Goal: Information Seeking & Learning: Learn about a topic

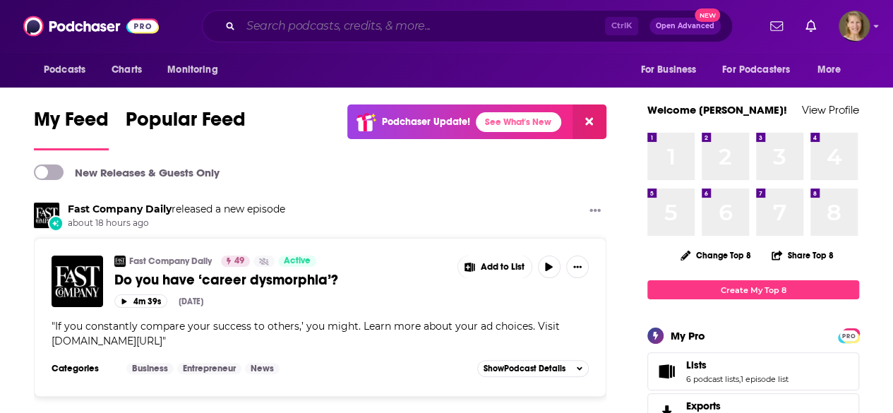
click at [295, 32] on input "Search podcasts, credits, & more..." at bounding box center [423, 26] width 364 height 23
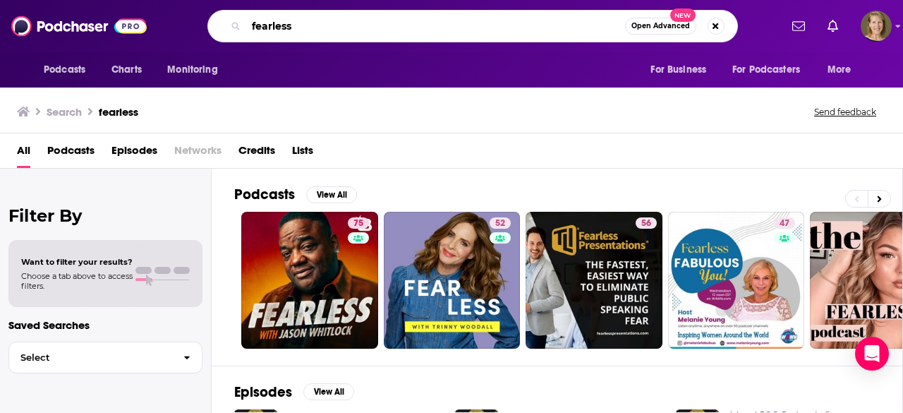
click at [319, 27] on input "fearless" at bounding box center [435, 26] width 379 height 23
type input "fearless with [PERSON_NAME]"
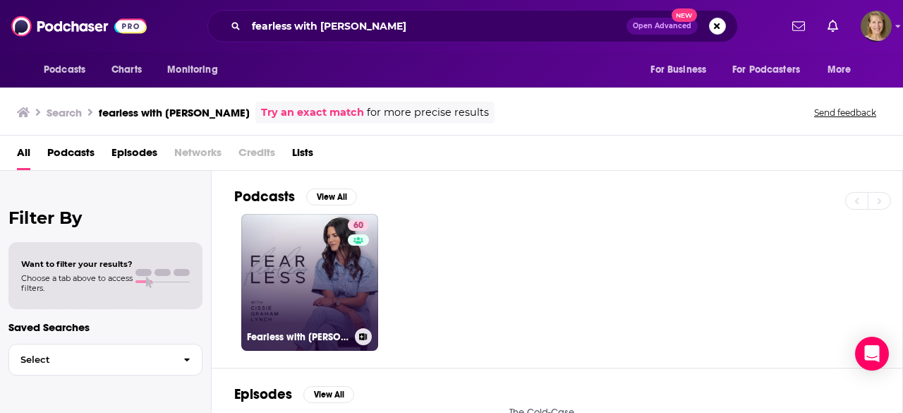
click at [312, 282] on link "60 Fearless with [PERSON_NAME]" at bounding box center [309, 282] width 137 height 137
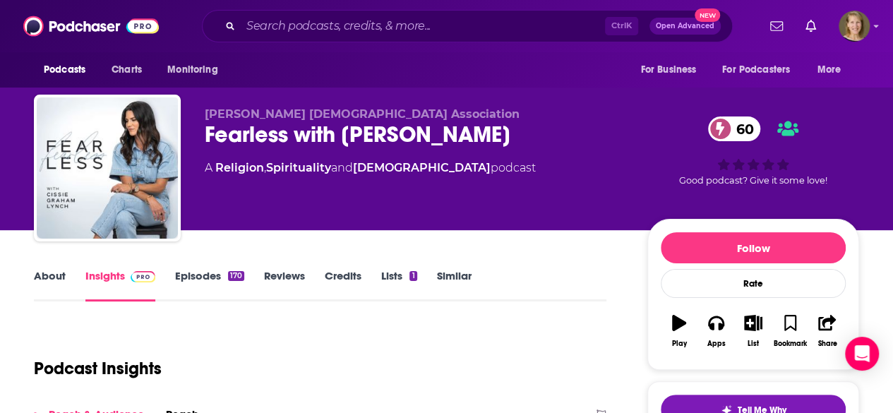
click at [52, 276] on link "About" at bounding box center [50, 285] width 32 height 32
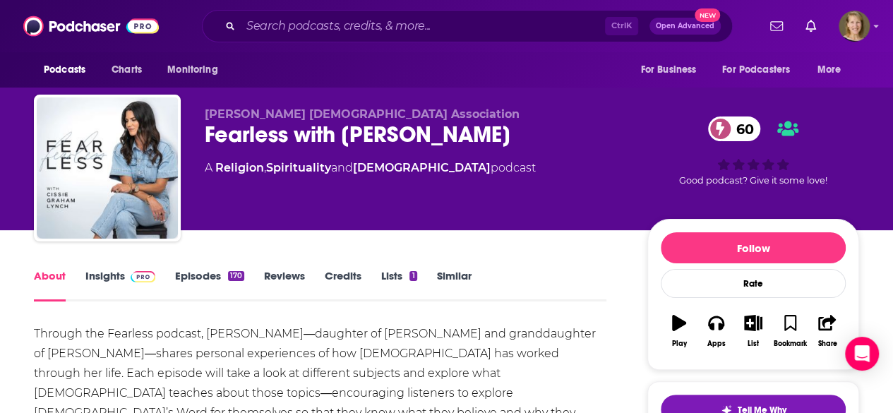
click at [107, 269] on link "Insights" at bounding box center [120, 285] width 70 height 32
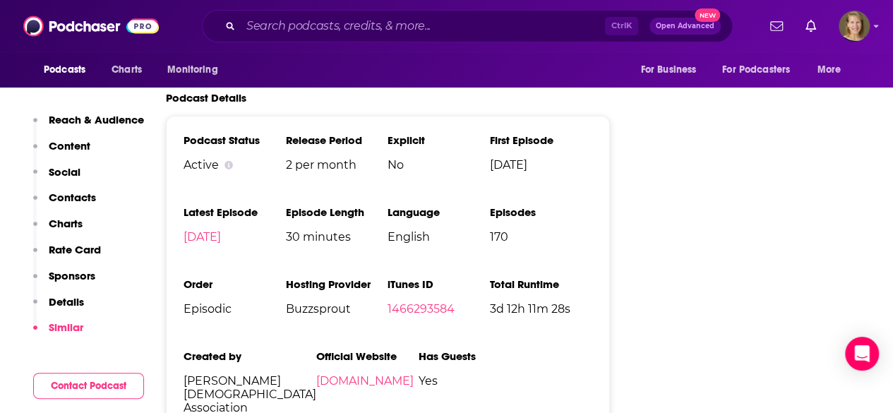
scroll to position [2204, 0]
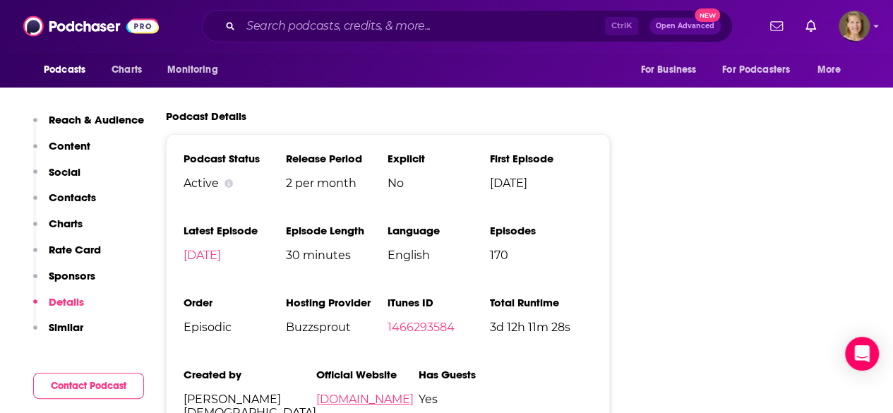
scroll to position [2251, 0]
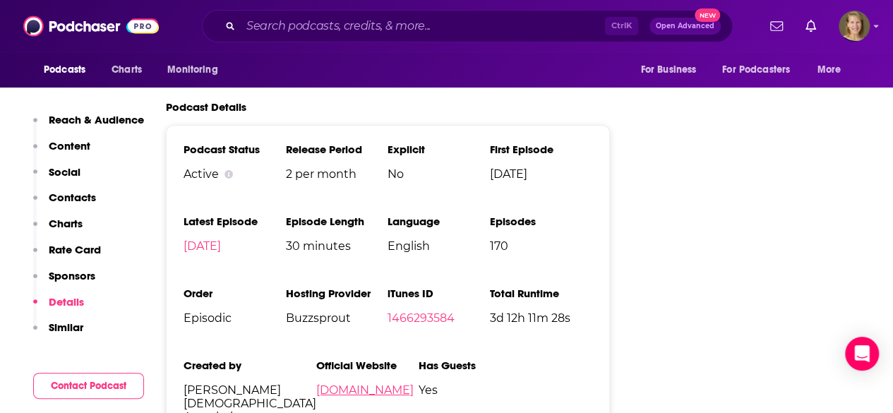
click at [347, 383] on link "[DOMAIN_NAME]" at bounding box center [364, 389] width 97 height 13
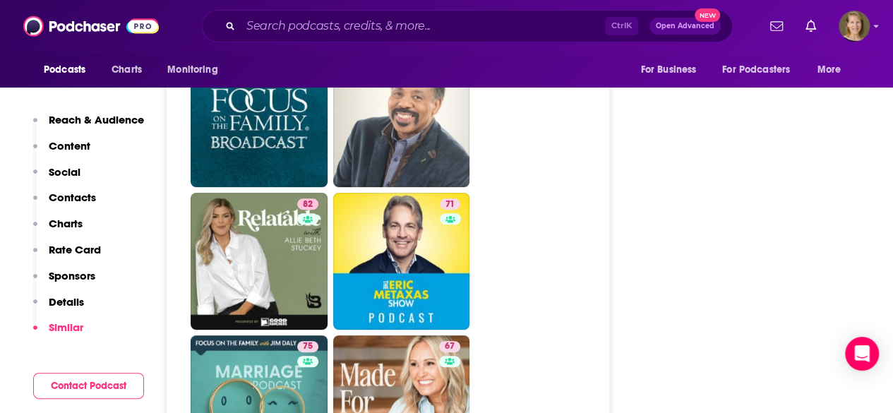
scroll to position [2869, 0]
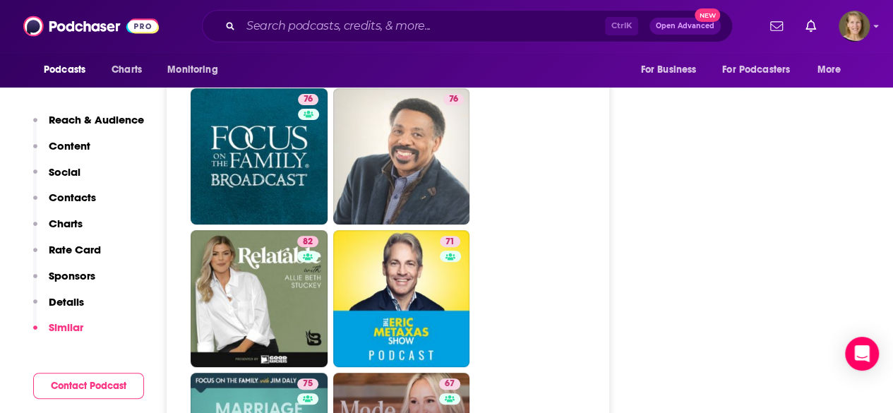
type input "[URL][DOMAIN_NAME][PERSON_NAME]"
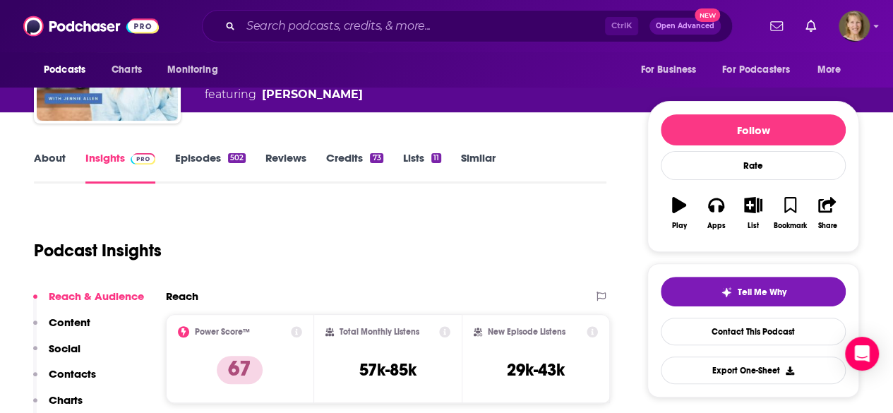
scroll to position [107, 0]
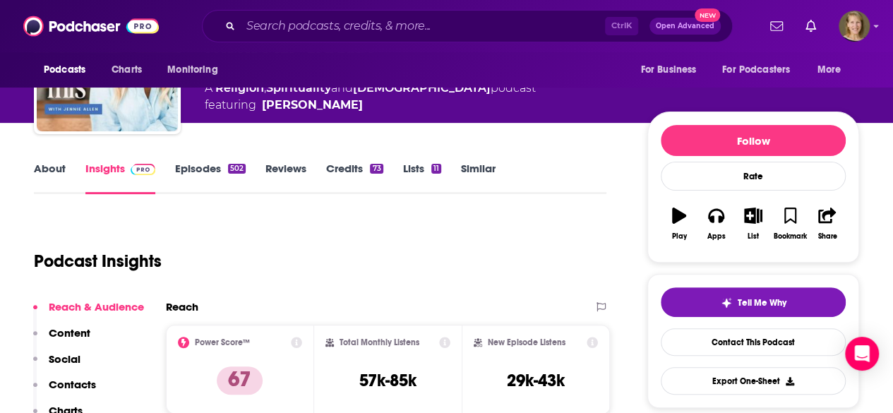
click at [47, 166] on link "About" at bounding box center [50, 178] width 32 height 32
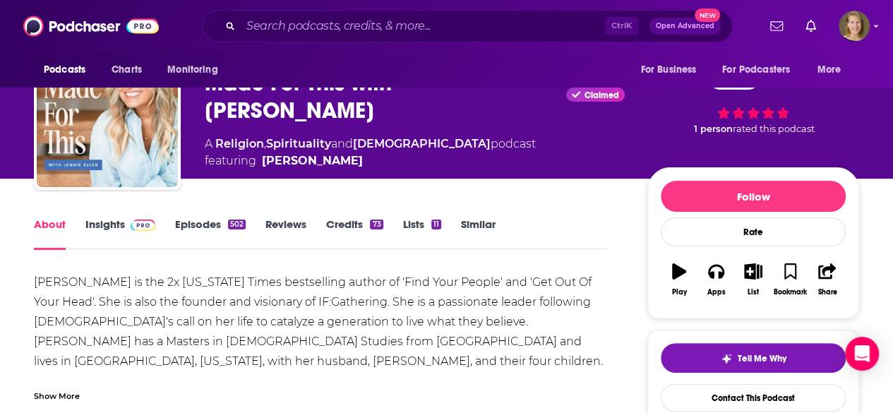
scroll to position [53, 0]
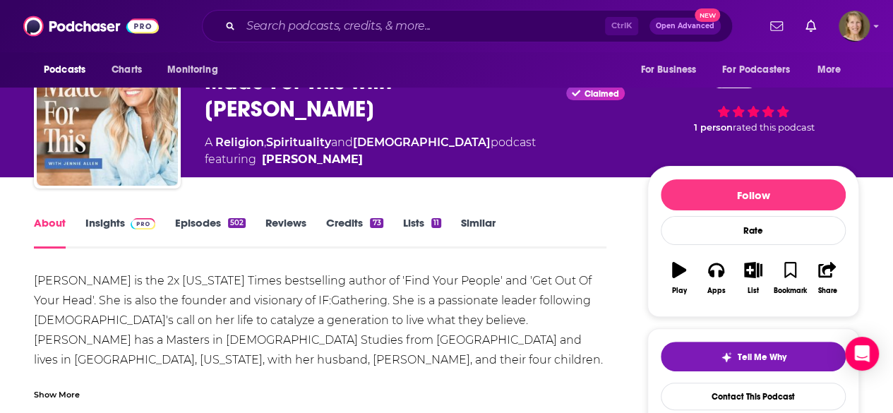
click at [107, 220] on link "Insights" at bounding box center [120, 232] width 70 height 32
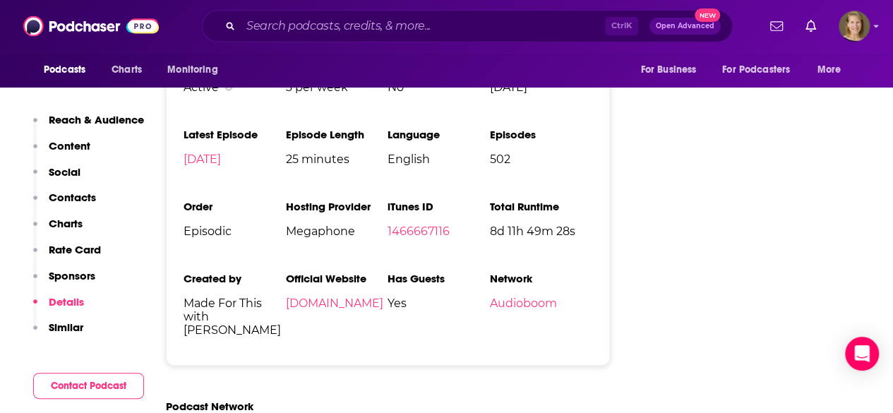
scroll to position [2912, 0]
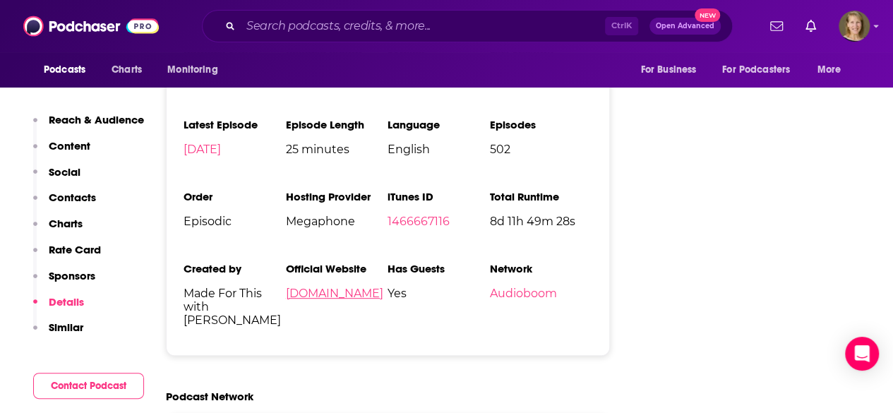
click at [358, 286] on link "[DOMAIN_NAME]" at bounding box center [334, 292] width 97 height 13
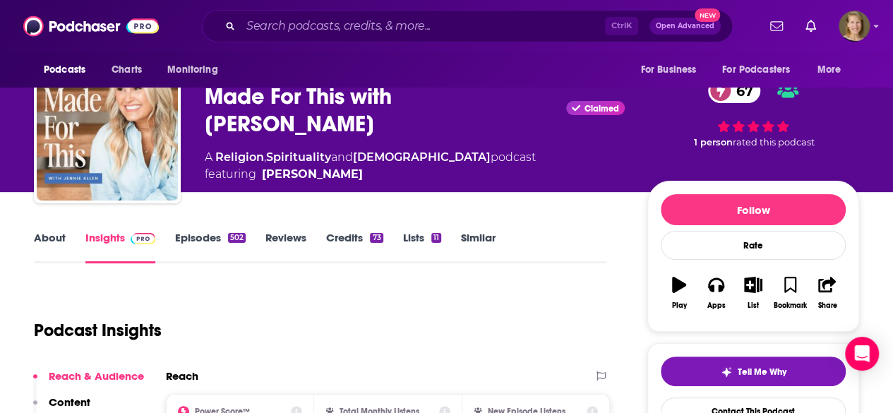
scroll to position [0, 0]
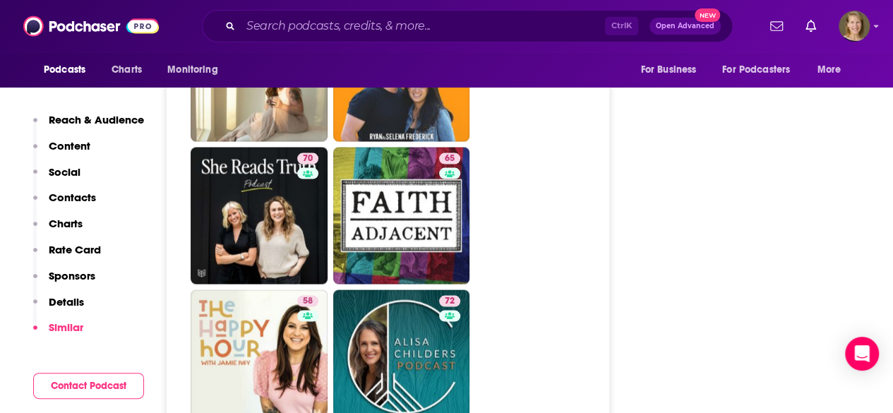
scroll to position [4015, 0]
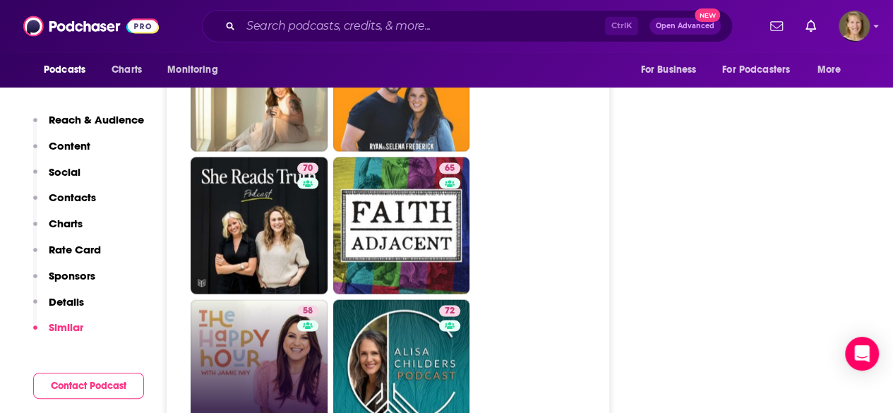
click at [274, 299] on link "58 The Happy Hour with [PERSON_NAME]" at bounding box center [258, 367] width 137 height 137
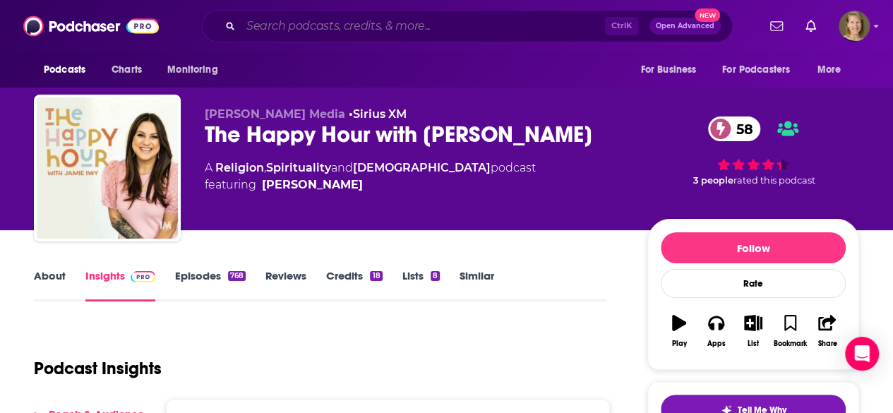
click at [299, 26] on input "Search podcasts, credits, & more..." at bounding box center [423, 26] width 364 height 23
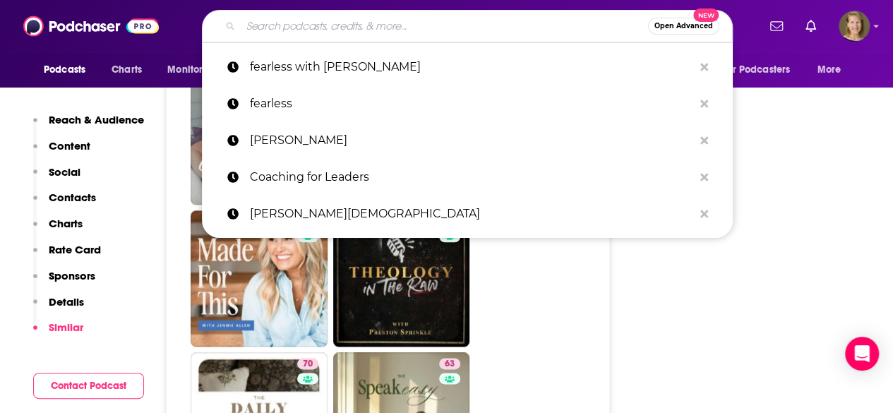
scroll to position [3388, 0]
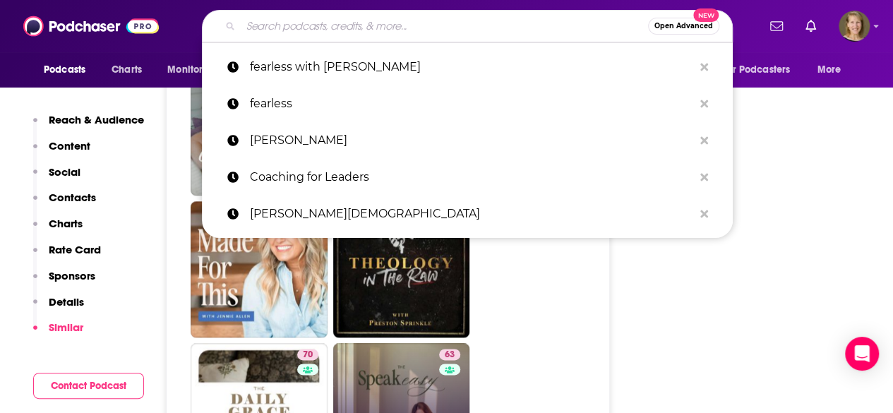
click at [377, 343] on link "63 The Speakeasy" at bounding box center [401, 411] width 137 height 137
type input "[URL][DOMAIN_NAME]"
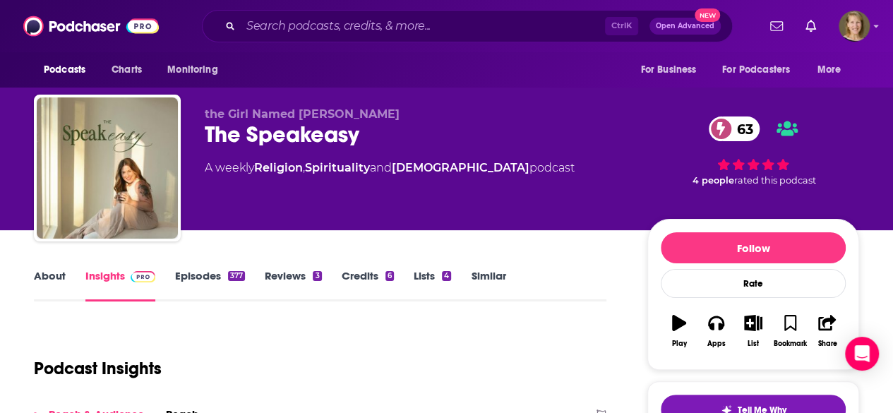
click at [47, 276] on link "About" at bounding box center [50, 285] width 32 height 32
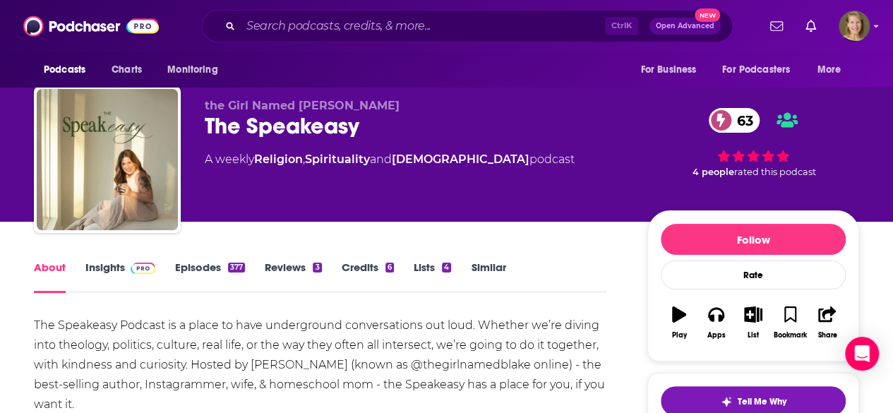
scroll to position [6, 0]
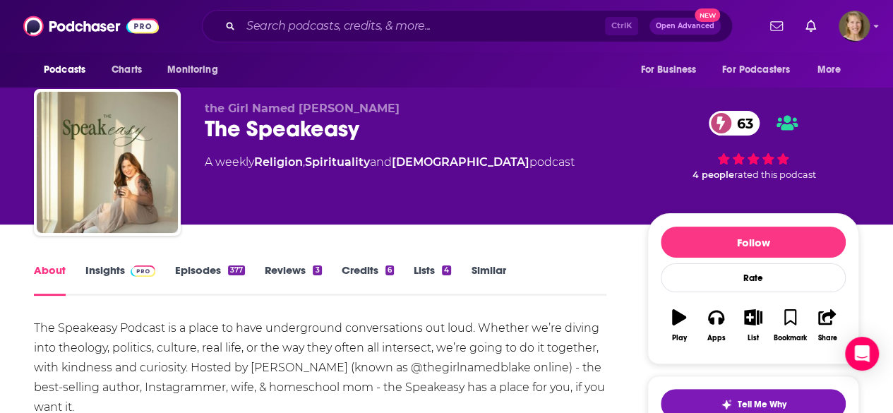
click at [99, 270] on link "Insights" at bounding box center [120, 279] width 70 height 32
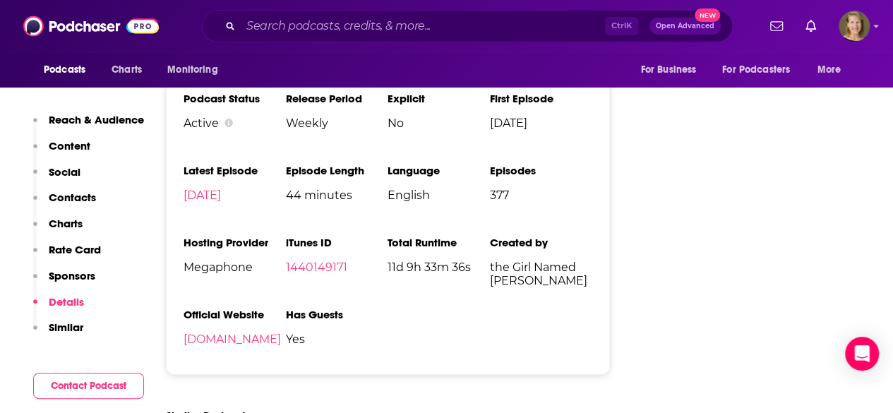
scroll to position [2763, 0]
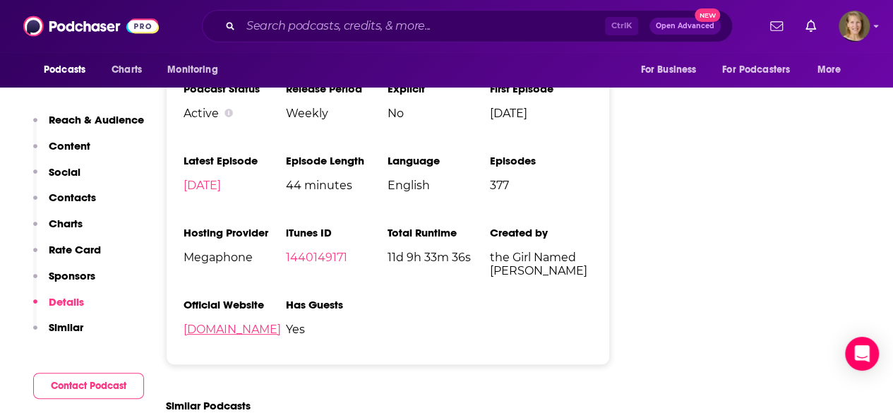
click at [277, 322] on link "[DOMAIN_NAME]" at bounding box center [231, 328] width 97 height 13
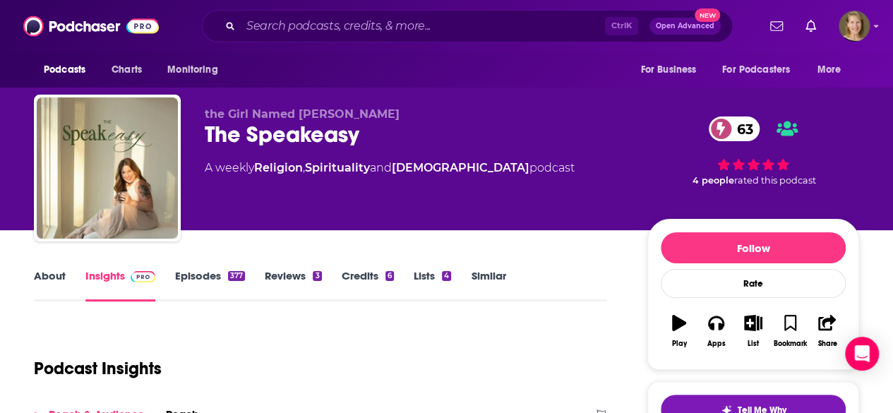
scroll to position [71, 0]
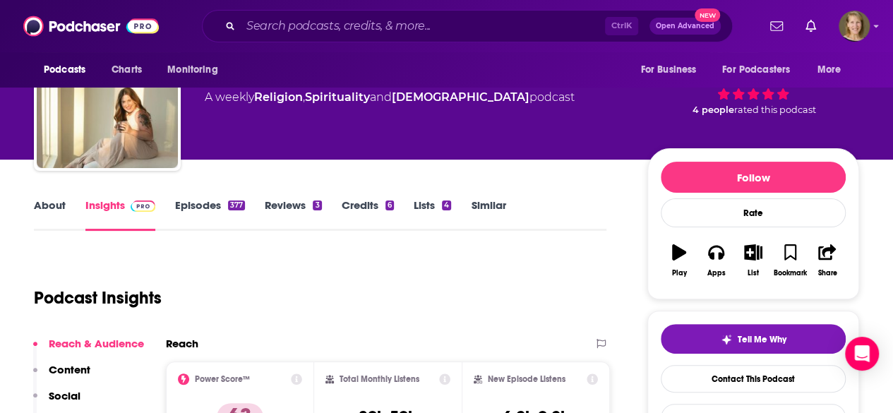
click at [57, 204] on link "About" at bounding box center [50, 214] width 32 height 32
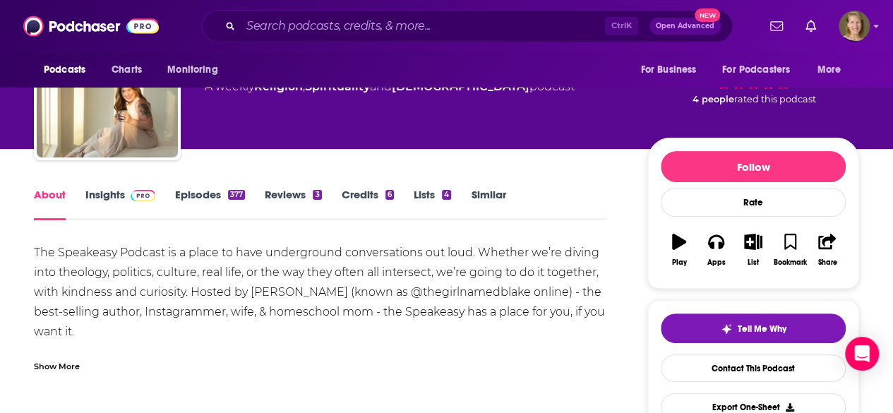
scroll to position [83, 0]
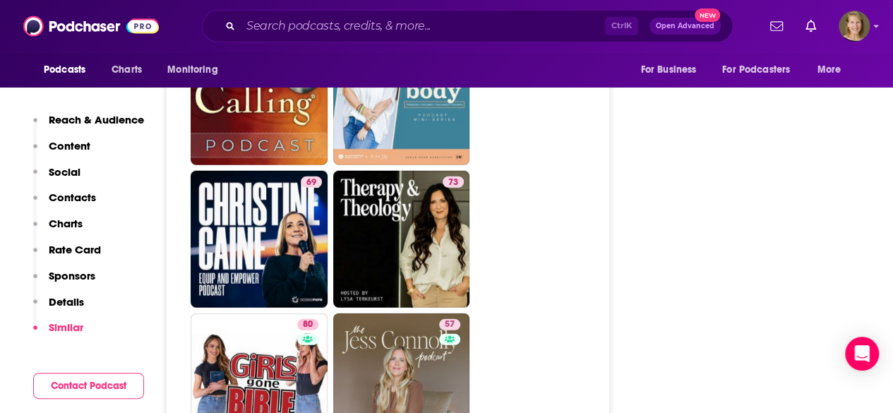
scroll to position [4509, 0]
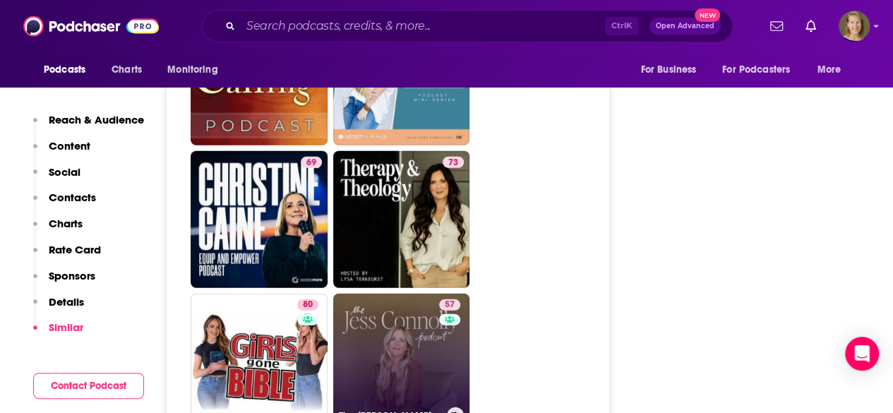
click at [408, 294] on link "57 The [PERSON_NAME] Podcast" at bounding box center [401, 362] width 137 height 137
type input "[URL][DOMAIN_NAME][PERSON_NAME]"
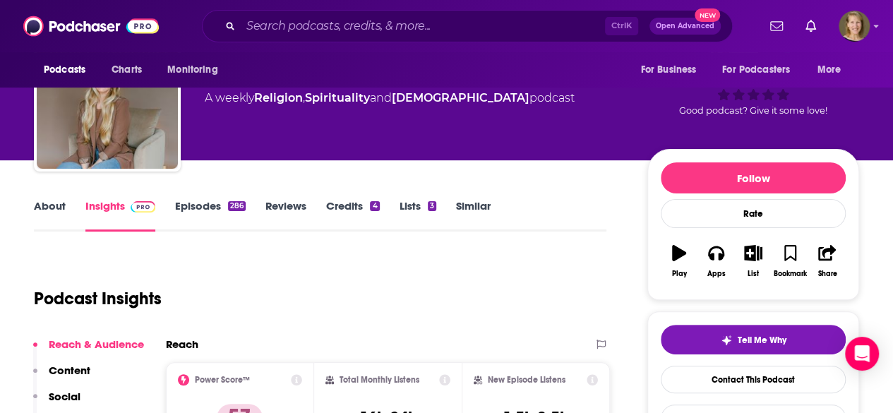
scroll to position [61, 0]
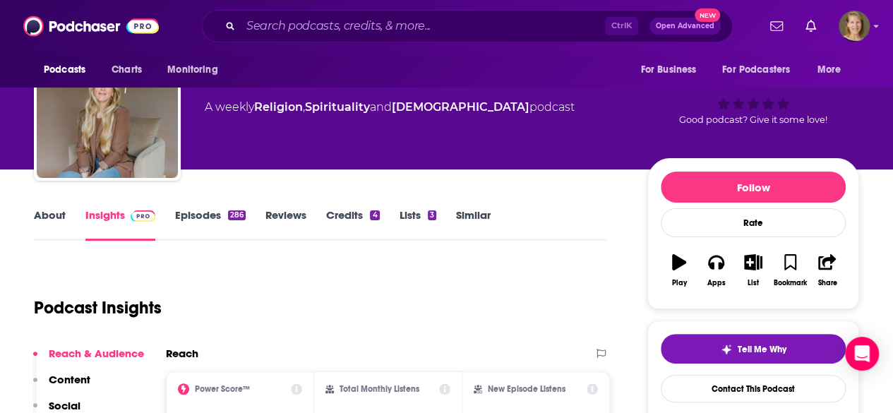
click at [55, 217] on link "About" at bounding box center [50, 224] width 32 height 32
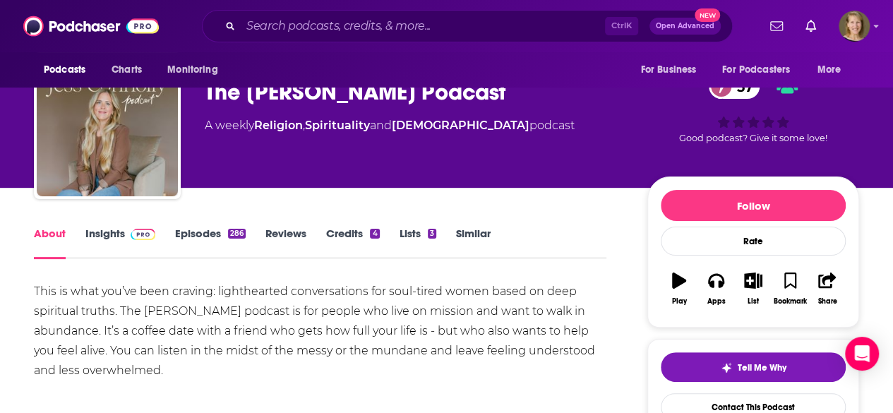
scroll to position [44, 0]
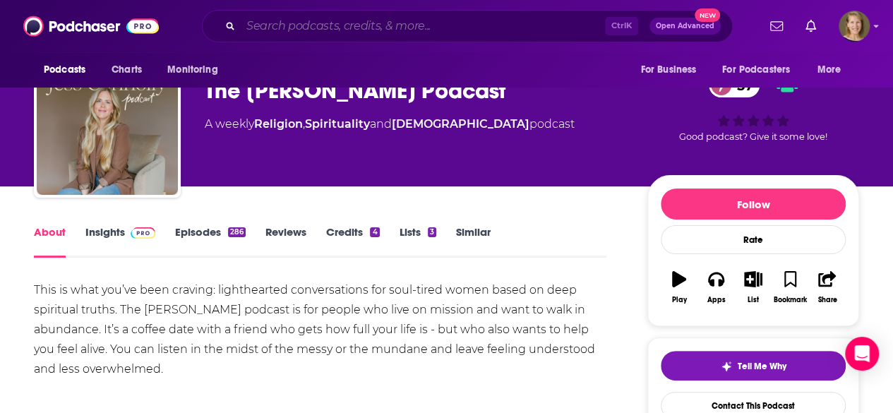
click at [270, 30] on input "Search podcasts, credits, & more..." at bounding box center [423, 26] width 364 height 23
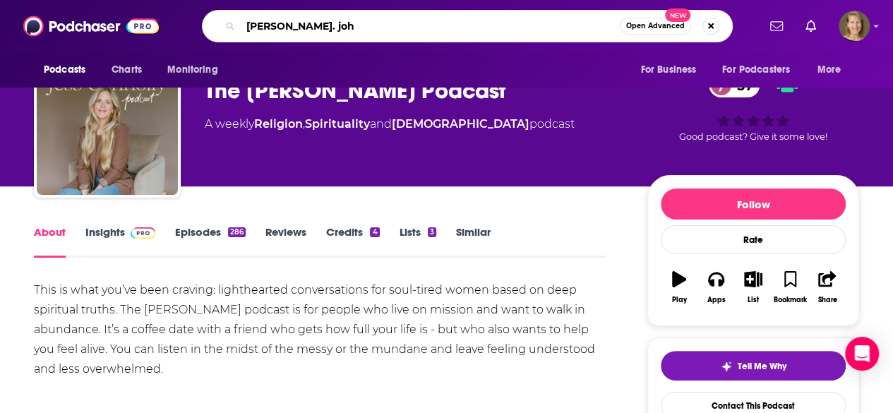
type input "[PERSON_NAME]. [PERSON_NAME]"
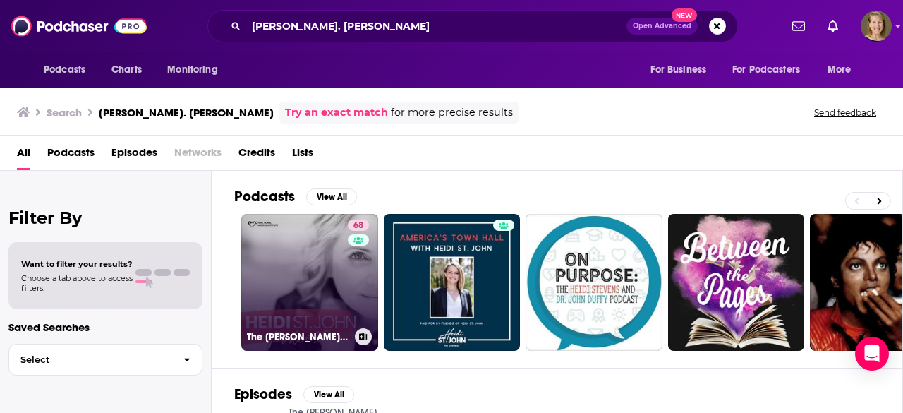
click at [313, 283] on link "68 The [PERSON_NAME]. [PERSON_NAME] Podcast" at bounding box center [309, 282] width 137 height 137
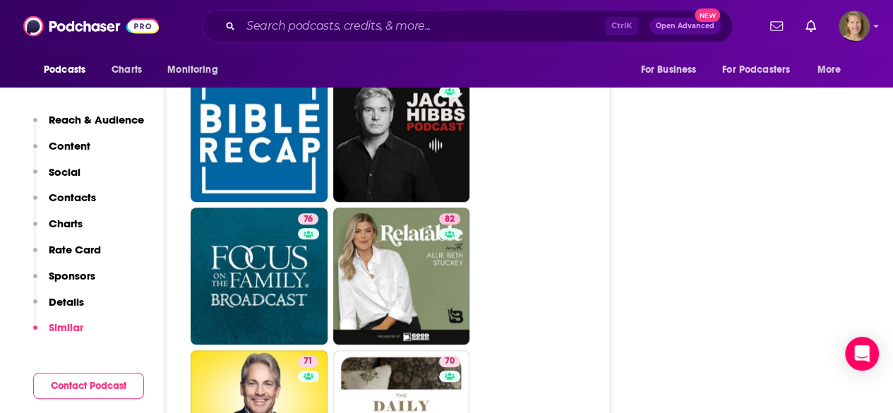
scroll to position [3178, 0]
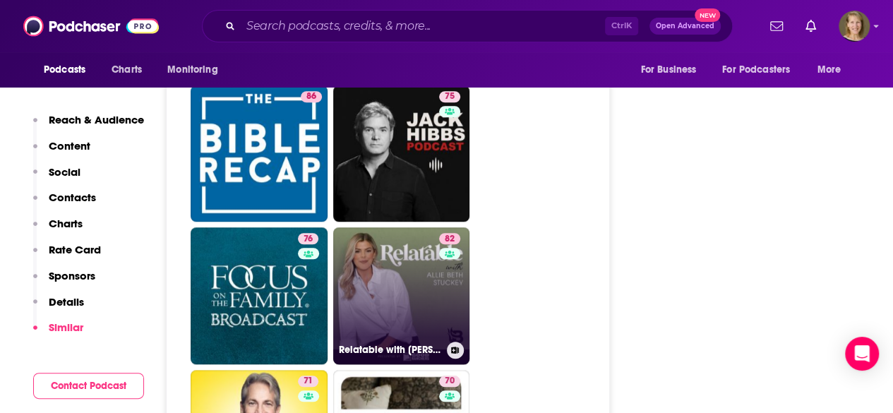
click at [377, 227] on link "82 Relatable with [PERSON_NAME] [PERSON_NAME]" at bounding box center [401, 295] width 137 height 137
type input "[URL][DOMAIN_NAME][PERSON_NAME]"
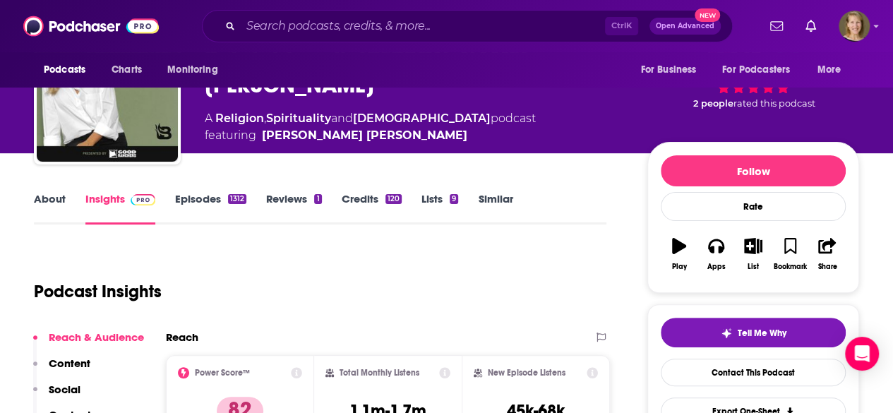
scroll to position [56, 0]
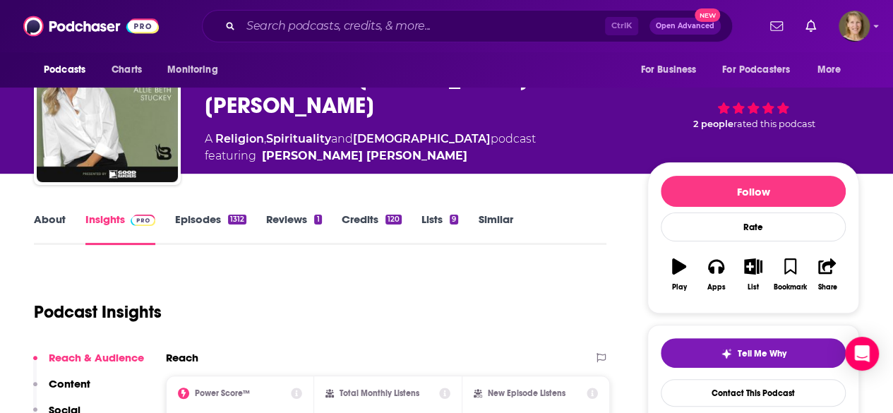
click at [54, 214] on link "About" at bounding box center [50, 228] width 32 height 32
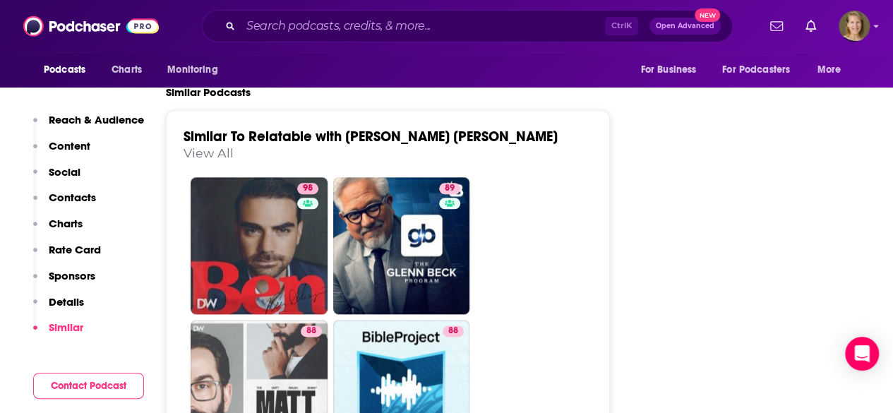
scroll to position [3509, 0]
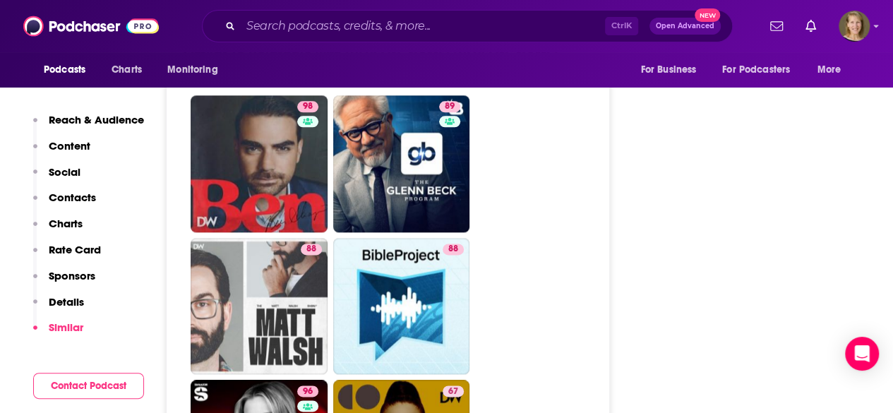
type input "[URL][DOMAIN_NAME][PERSON_NAME][PERSON_NAME]"
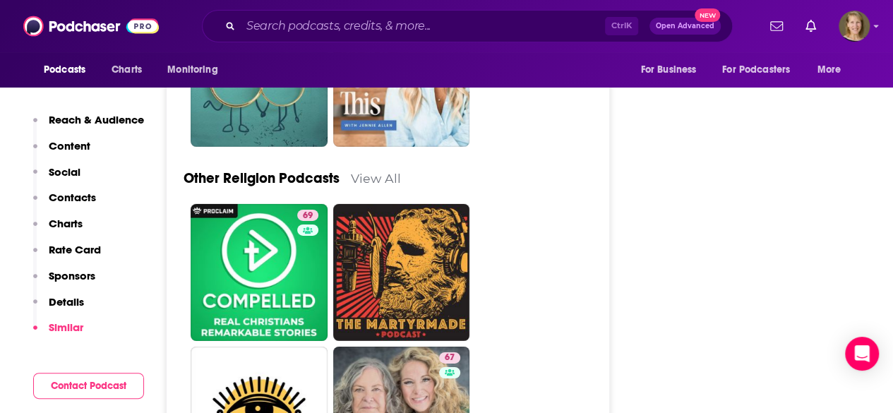
scroll to position [4924, 0]
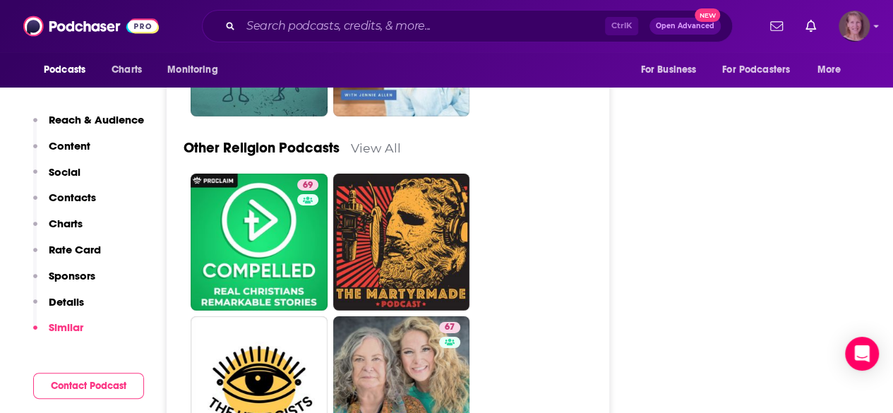
click at [878, 25] on icon "Show profile menu" at bounding box center [876, 26] width 6 height 8
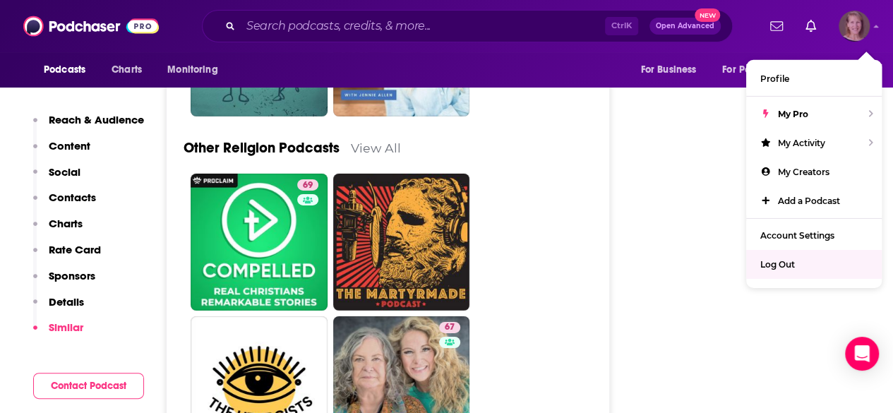
click at [768, 259] on span "Log Out" at bounding box center [777, 264] width 35 height 11
